Goal: Task Accomplishment & Management: Use online tool/utility

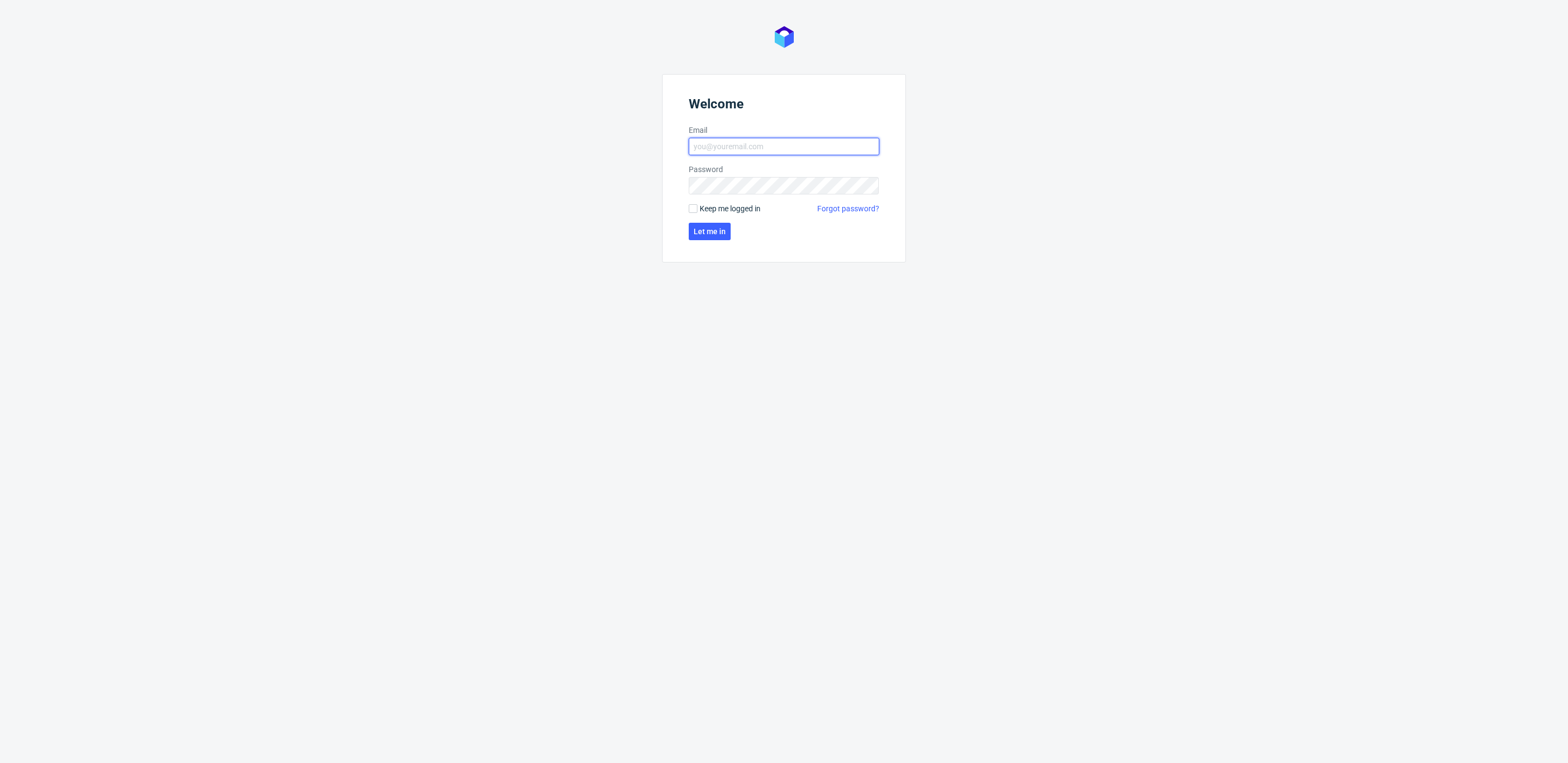
click at [751, 144] on input "Email" at bounding box center [783, 146] width 191 height 18
type input "maksymilian.szyszko@packhelp.com"
click button "Let me in" at bounding box center [709, 231] width 42 height 18
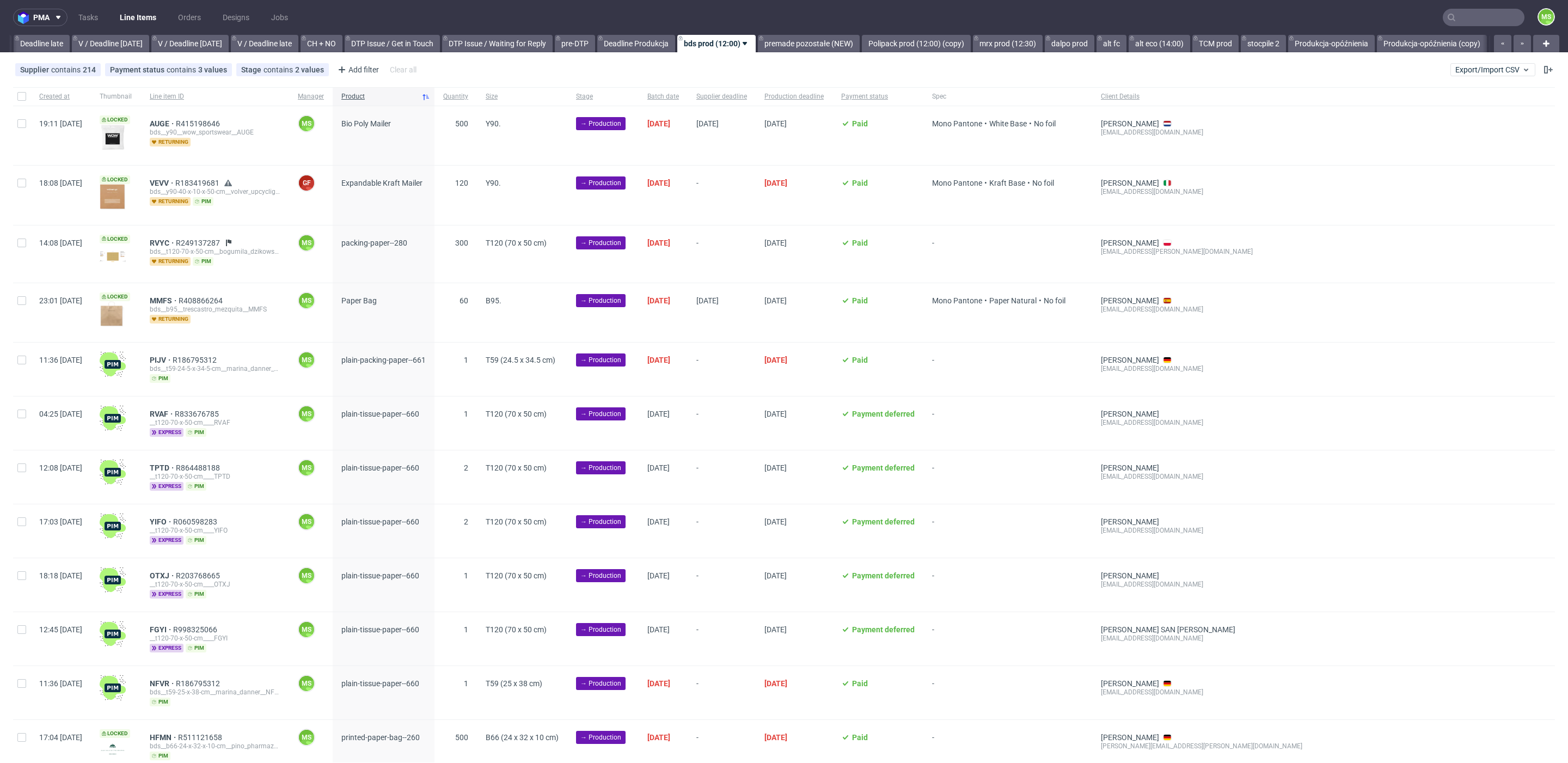
scroll to position [0, 1279]
click at [1475, 65] on button "Export/Import CSV" at bounding box center [1493, 69] width 85 height 13
click at [1459, 110] on link "Import shipments CSV" at bounding box center [1454, 114] width 127 height 18
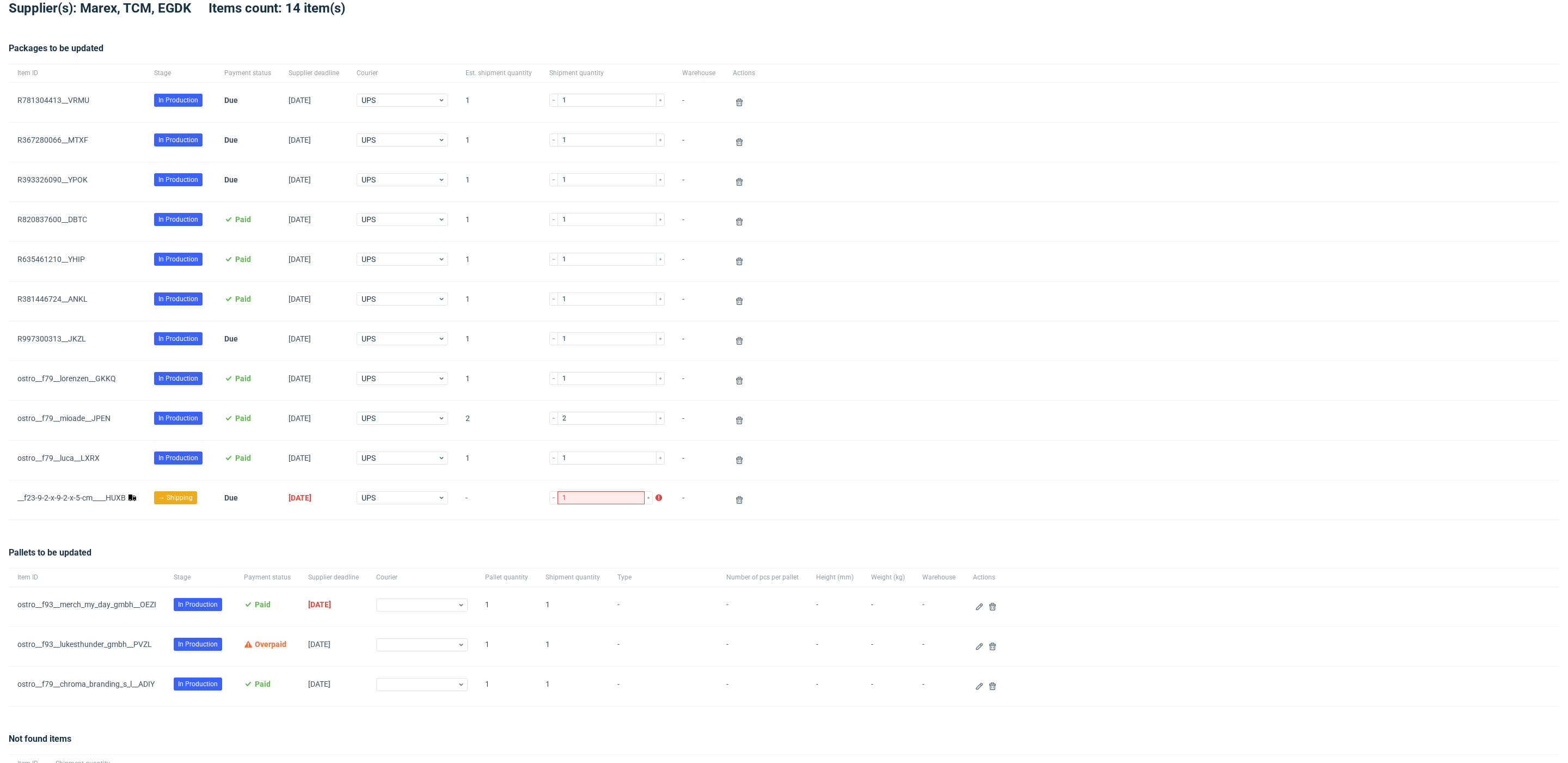
scroll to position [58, 0]
click at [975, 610] on icon at bounding box center [979, 605] width 9 height 9
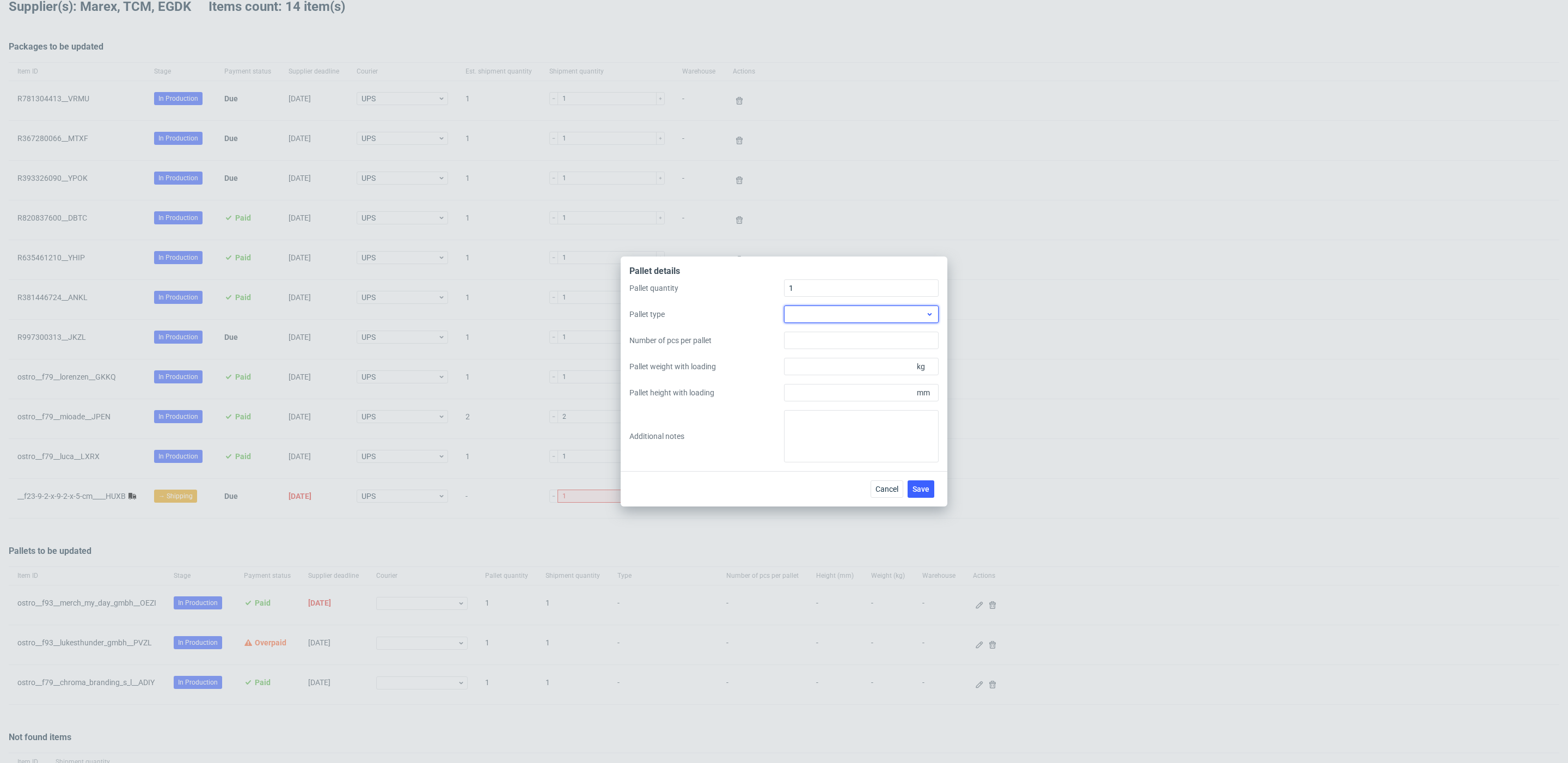
click at [867, 315] on div at bounding box center [861, 314] width 155 height 18
click at [856, 353] on div "EPAL2, 1200 x 1000mm" at bounding box center [861, 359] width 146 height 19
click at [853, 370] on input "Pallet weight with loading" at bounding box center [861, 367] width 155 height 18
type input "140"
type input "700"
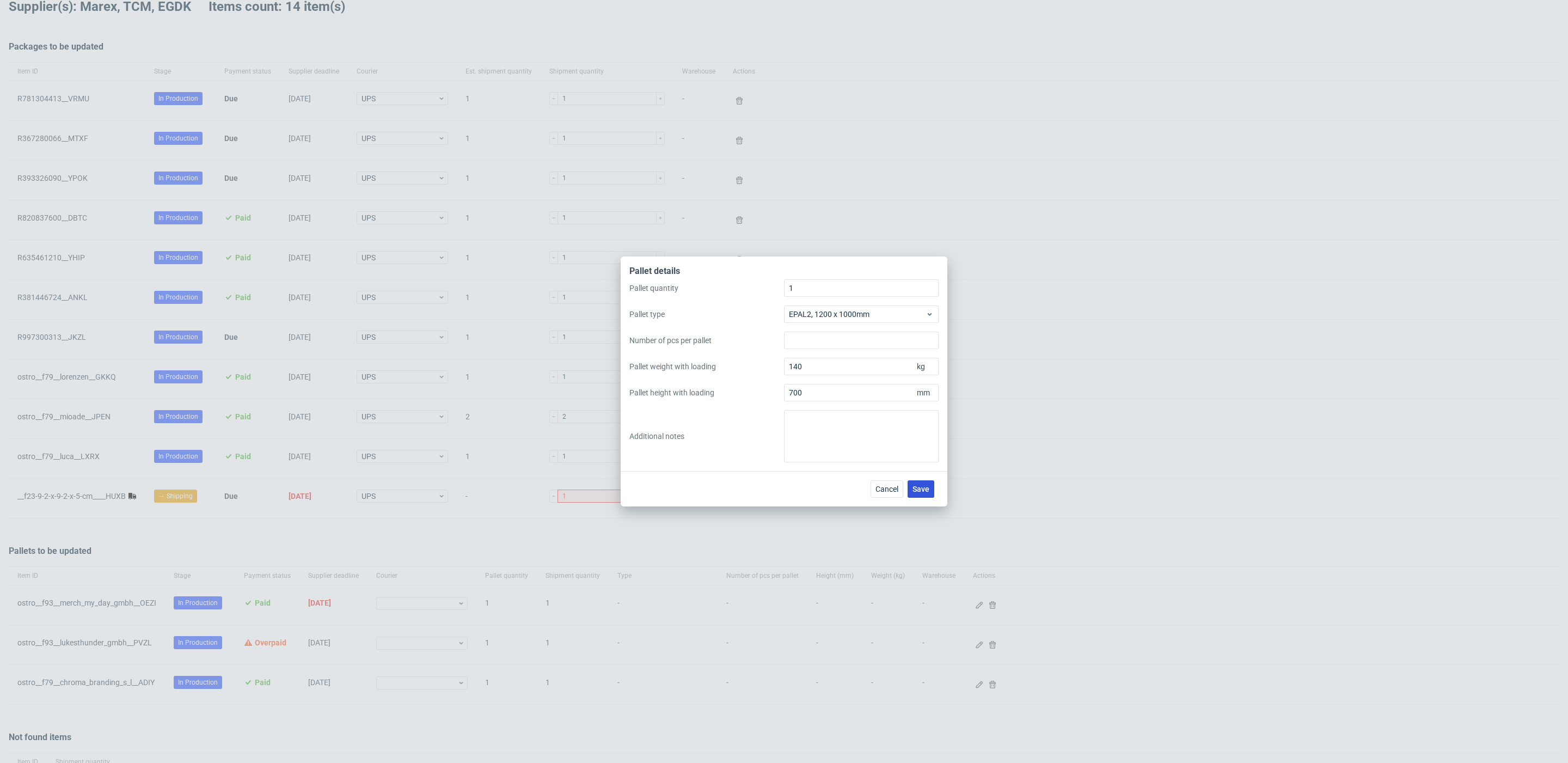
click at [917, 485] on span "Save" at bounding box center [921, 489] width 17 height 8
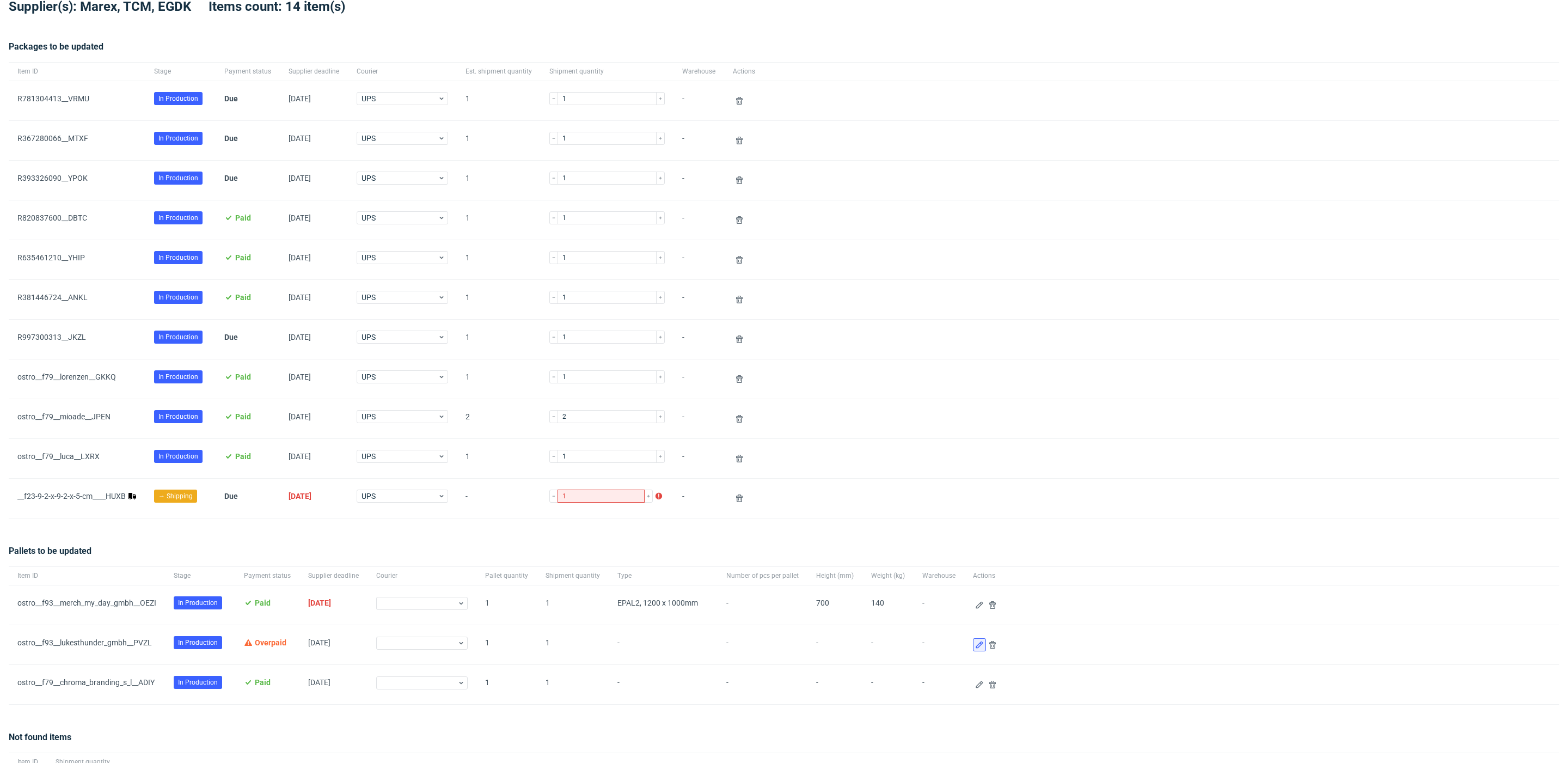
click at [976, 649] on use at bounding box center [979, 645] width 7 height 7
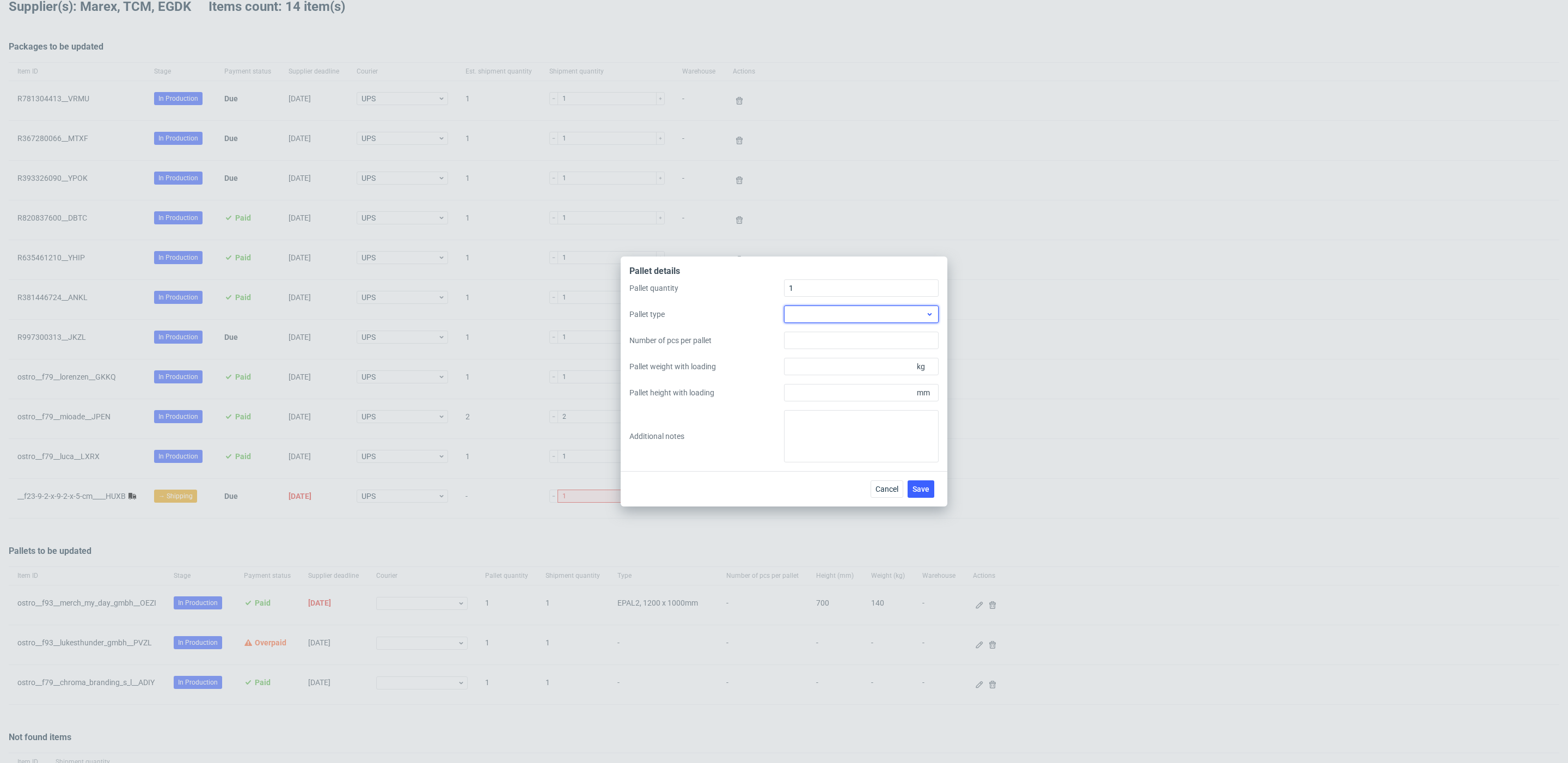
click at [821, 312] on div at bounding box center [861, 314] width 155 height 18
click at [853, 353] on div "EPAL2, 1200 x 1000mm" at bounding box center [861, 359] width 146 height 19
click at [867, 372] on input "Pallet weight with loading" at bounding box center [861, 367] width 155 height 18
type input "140"
type input "700"
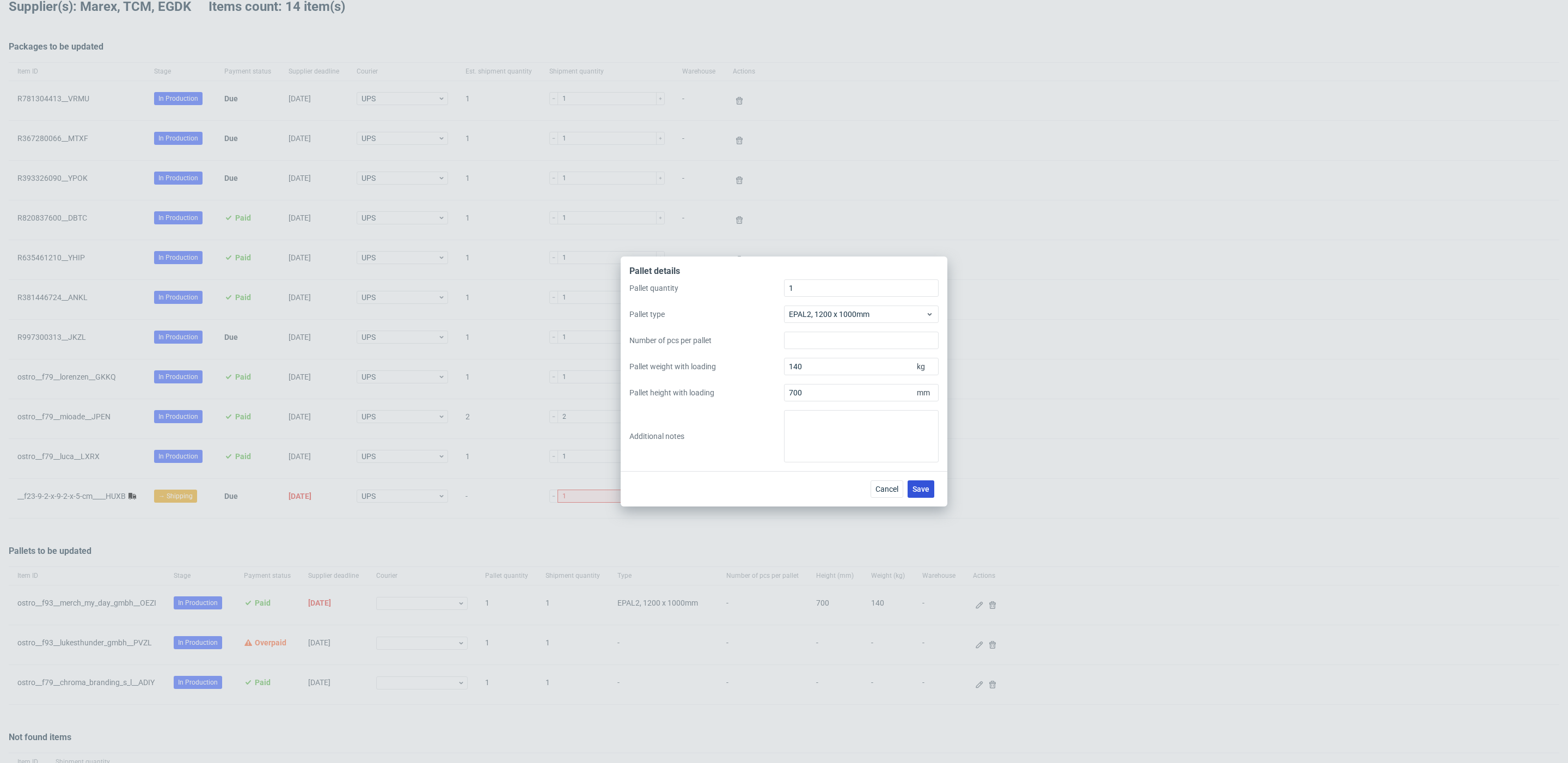
click at [922, 493] on button "Save" at bounding box center [921, 489] width 27 height 18
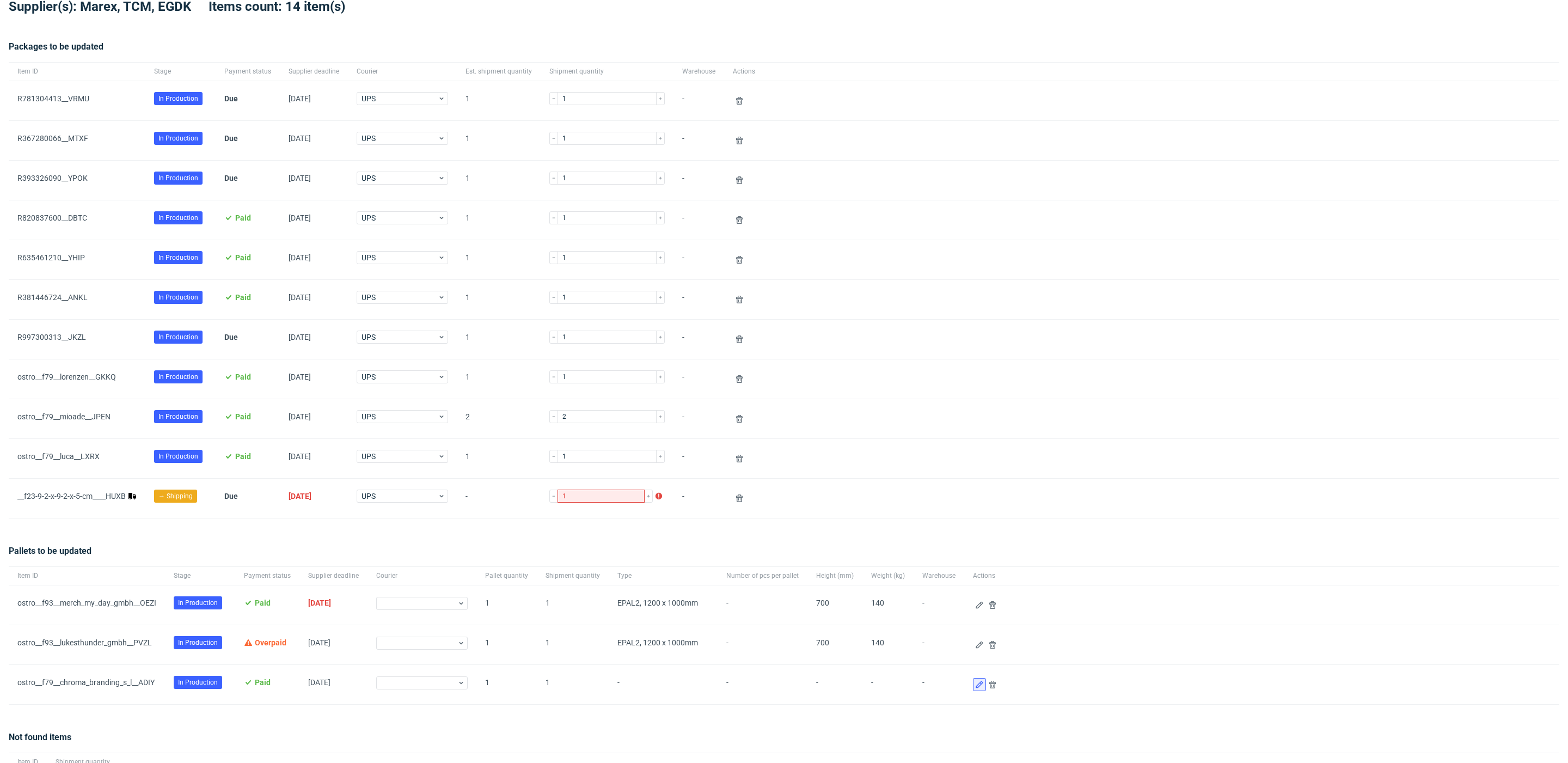
click at [975, 687] on icon at bounding box center [979, 684] width 9 height 9
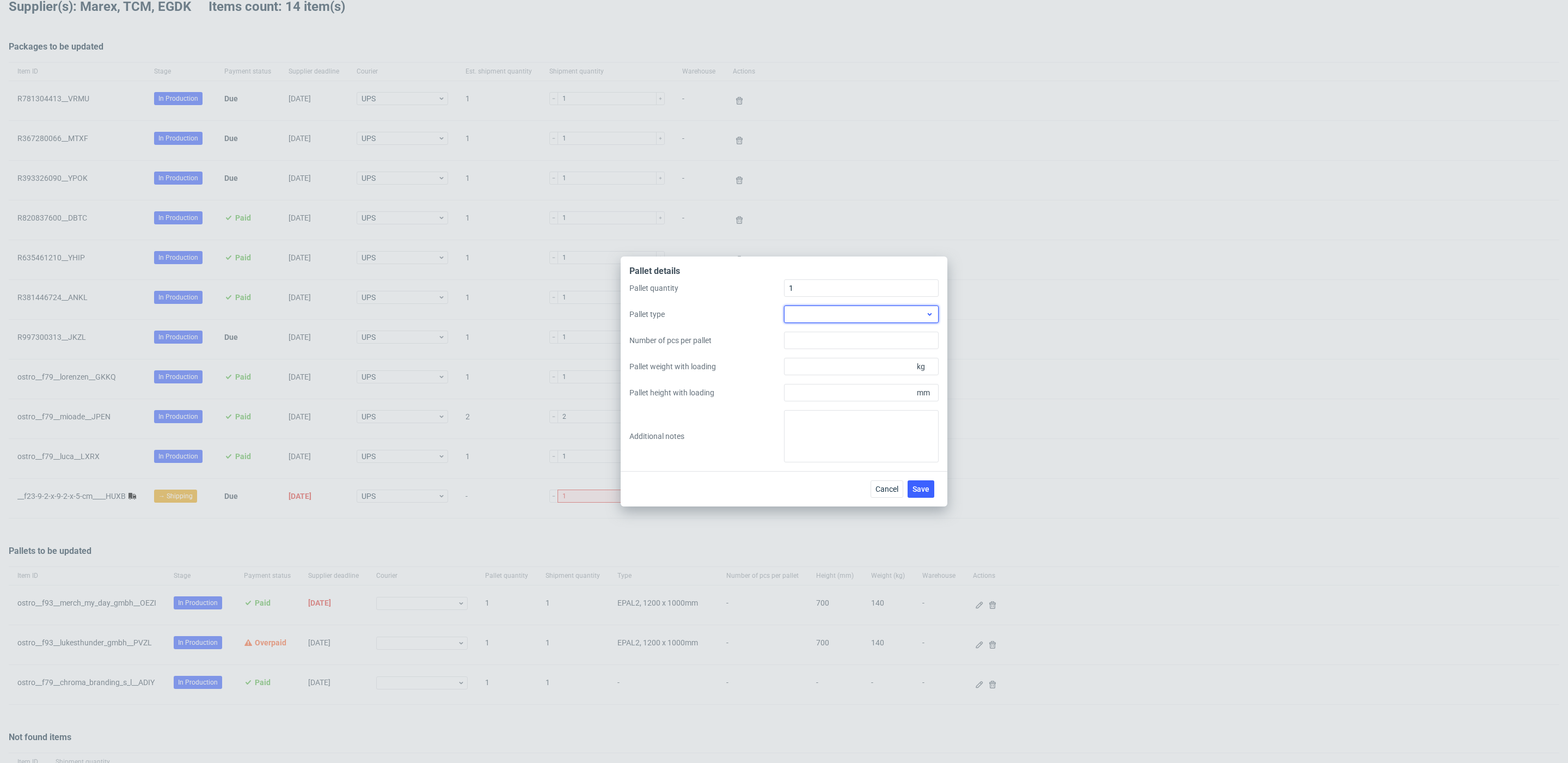
click at [843, 318] on div at bounding box center [861, 314] width 155 height 18
click at [846, 337] on div "EPAL1, 1200 x 800mm" at bounding box center [861, 339] width 146 height 19
click at [862, 372] on input "Pallet weight with loading" at bounding box center [861, 367] width 155 height 18
type input "100"
type input "1100"
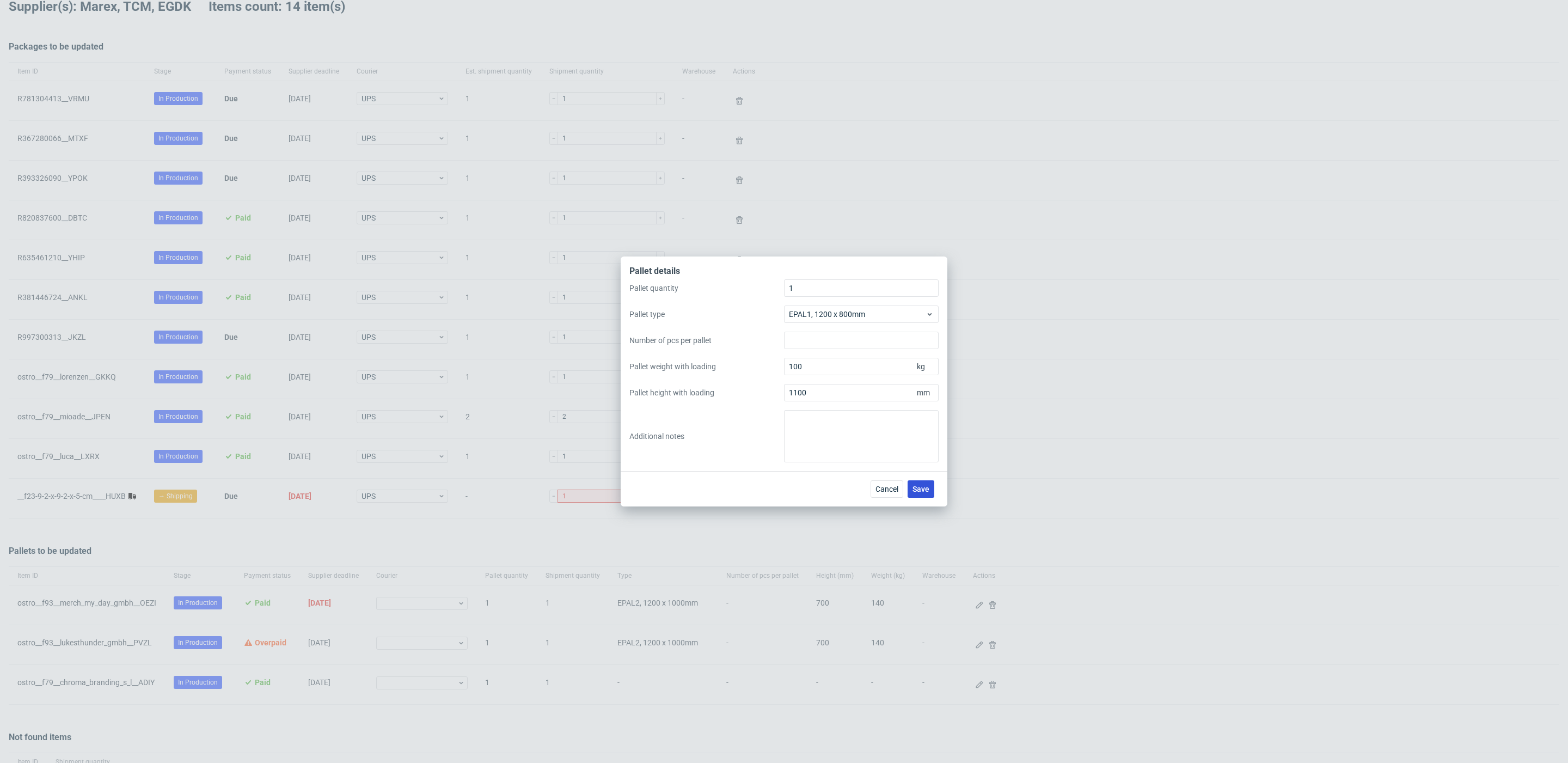
click at [928, 492] on span "Save" at bounding box center [921, 489] width 17 height 8
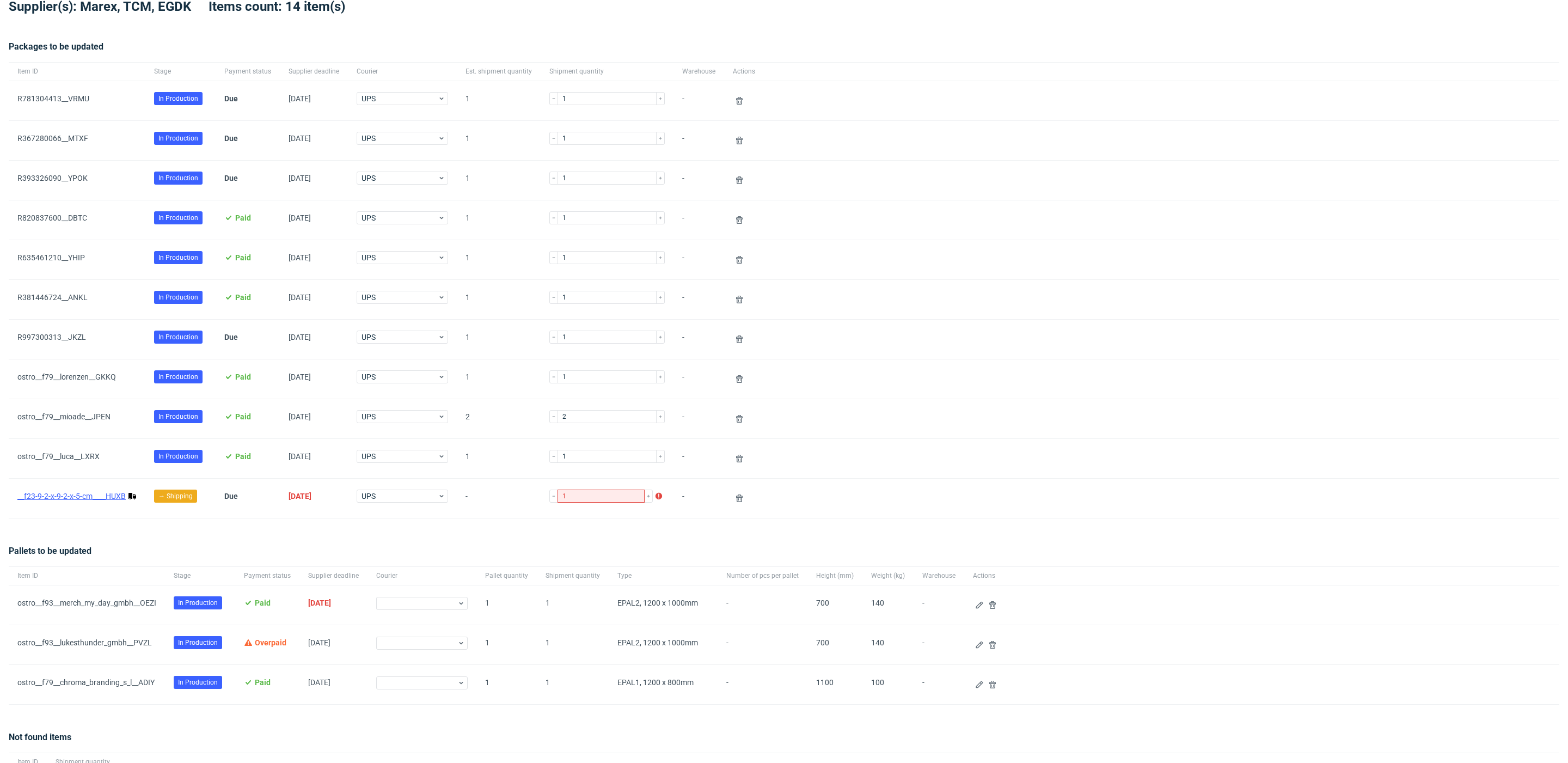
click at [115, 498] on link "__f23-9-2-x-9-2-x-5-cm____HUXB" at bounding box center [72, 496] width 108 height 9
click at [733, 504] on button at bounding box center [739, 498] width 13 height 13
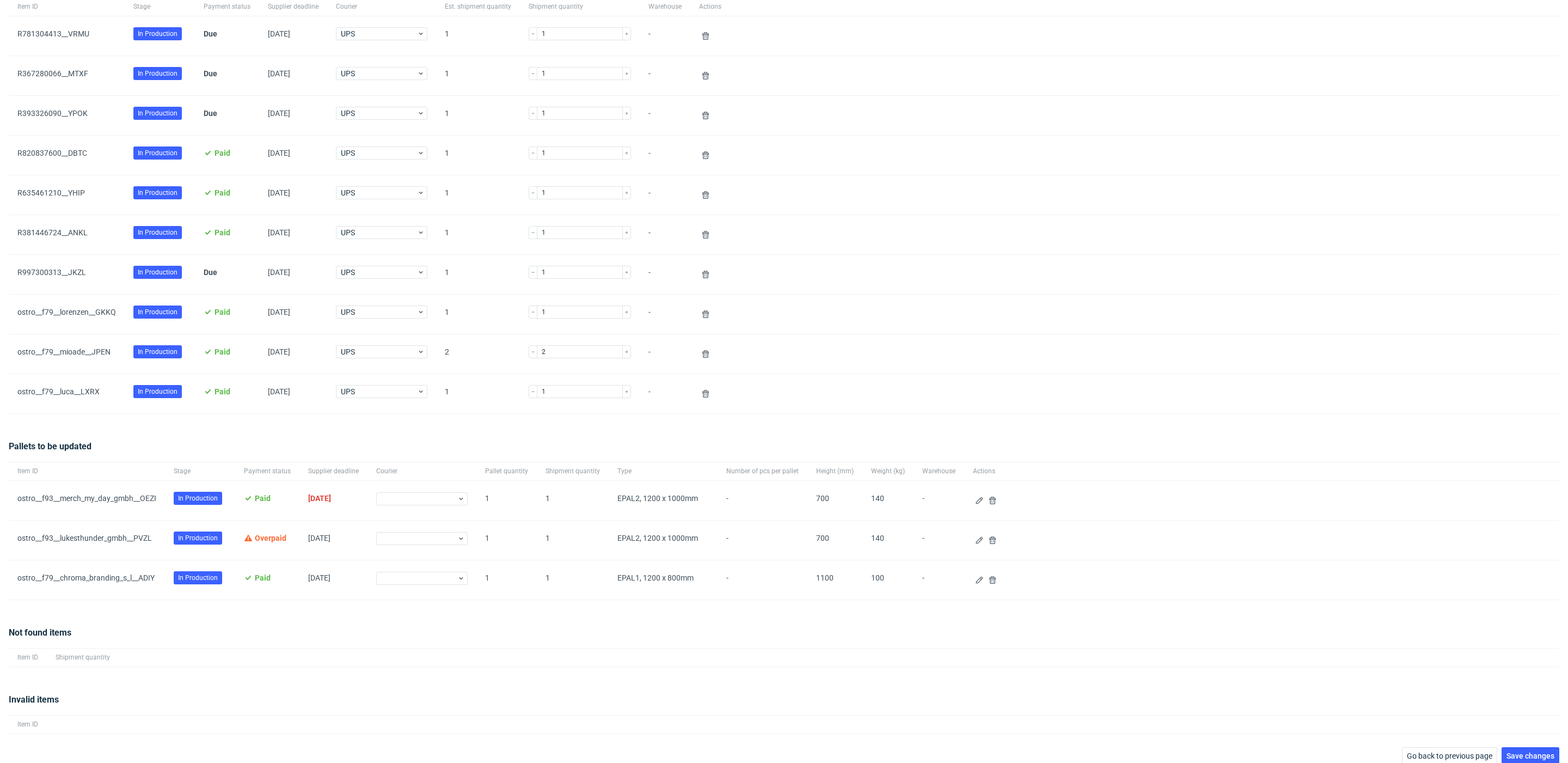
scroll to position [137, 0]
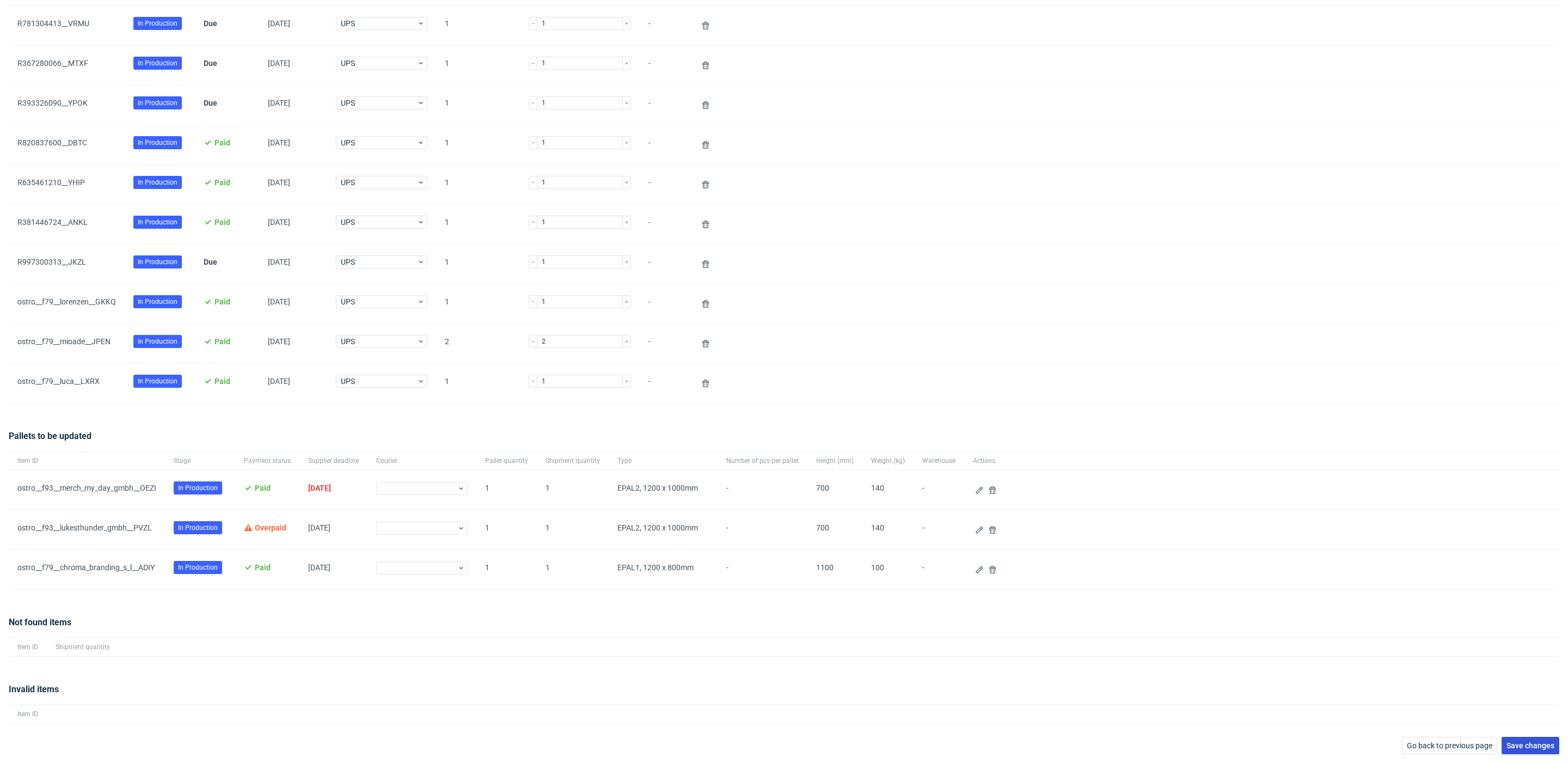
click at [1517, 747] on span "Save changes" at bounding box center [1530, 745] width 48 height 8
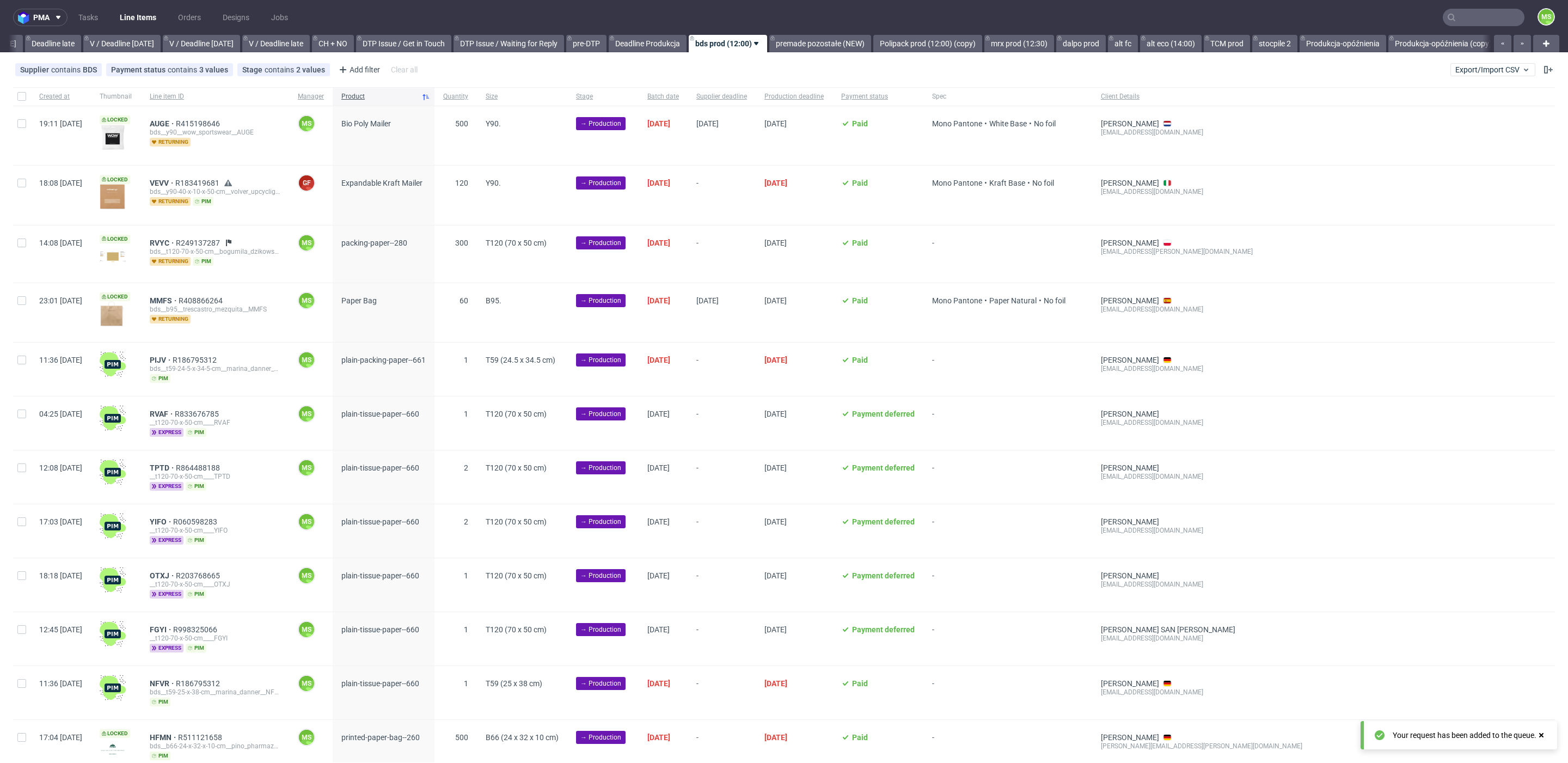
scroll to position [0, 1279]
